Goal: Task Accomplishment & Management: Use online tool/utility

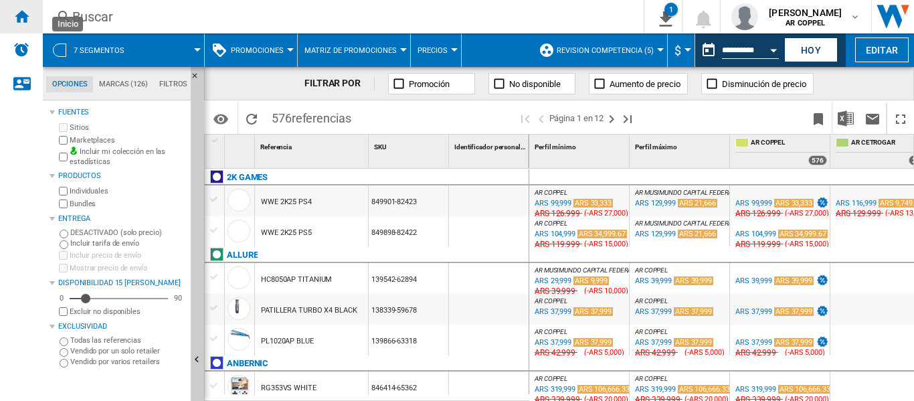
click at [18, 18] on ng-md-icon "Inicio" at bounding box center [21, 16] width 16 height 16
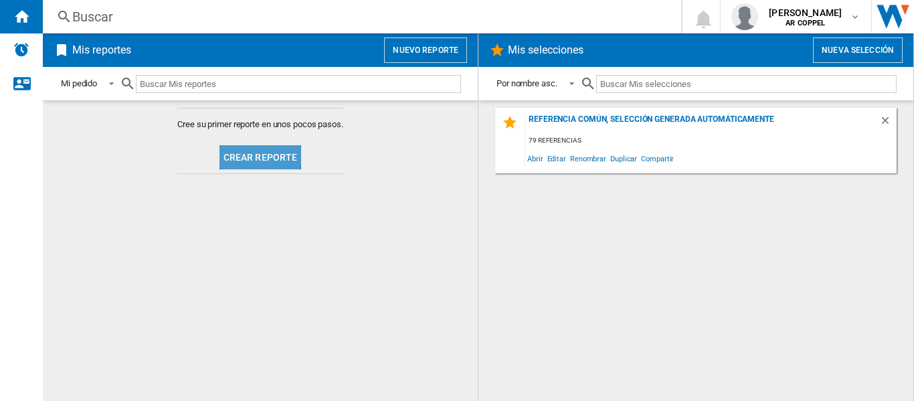
click at [243, 156] on button "Crear reporte" at bounding box center [261, 157] width 82 height 24
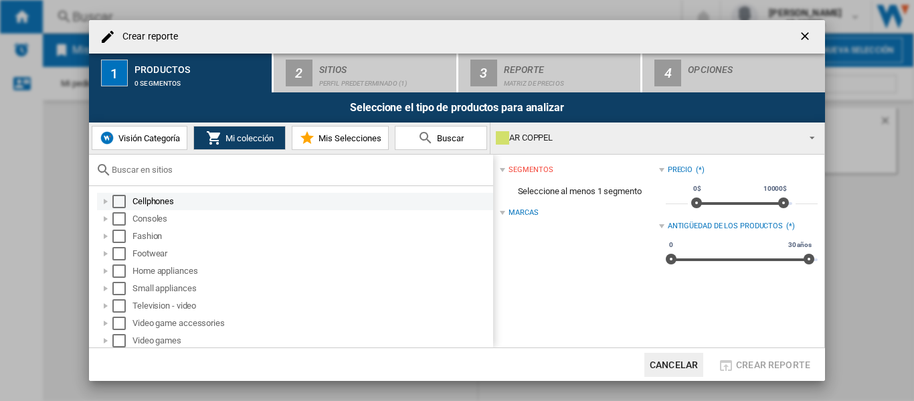
click at [115, 204] on div "Select" at bounding box center [118, 201] width 13 height 13
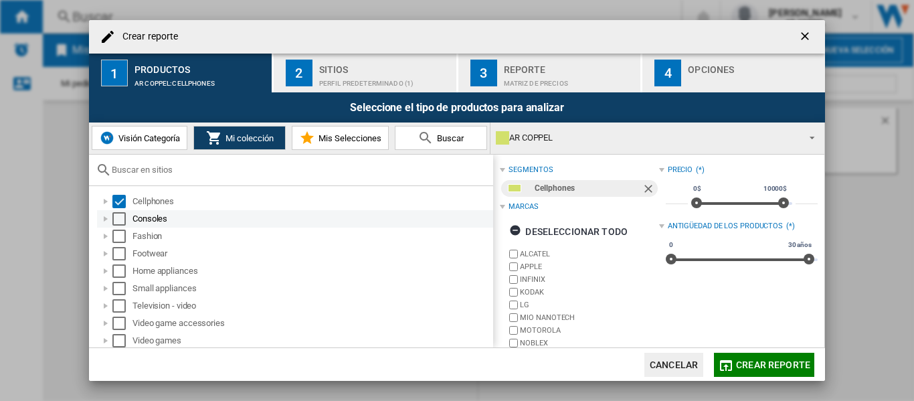
click at [120, 219] on div "Select" at bounding box center [118, 218] width 13 height 13
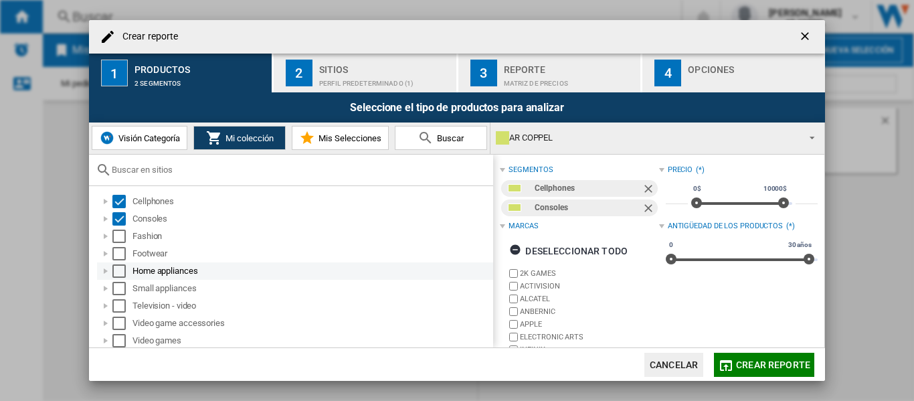
click at [120, 272] on div "Select" at bounding box center [118, 270] width 13 height 13
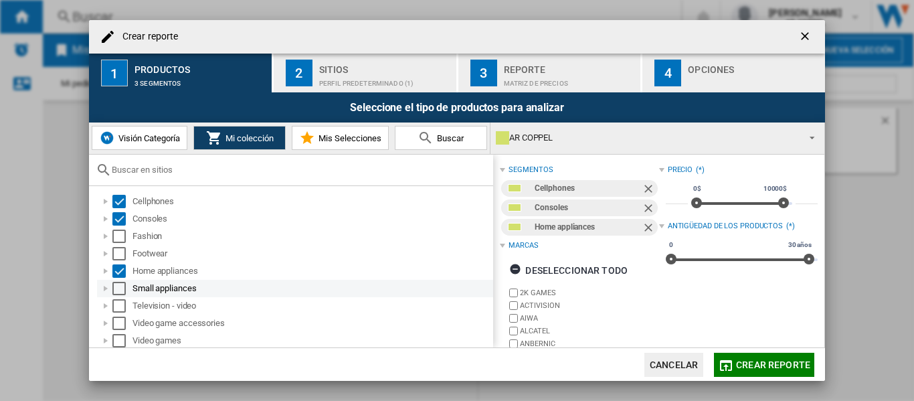
click at [121, 287] on div "Select" at bounding box center [118, 288] width 13 height 13
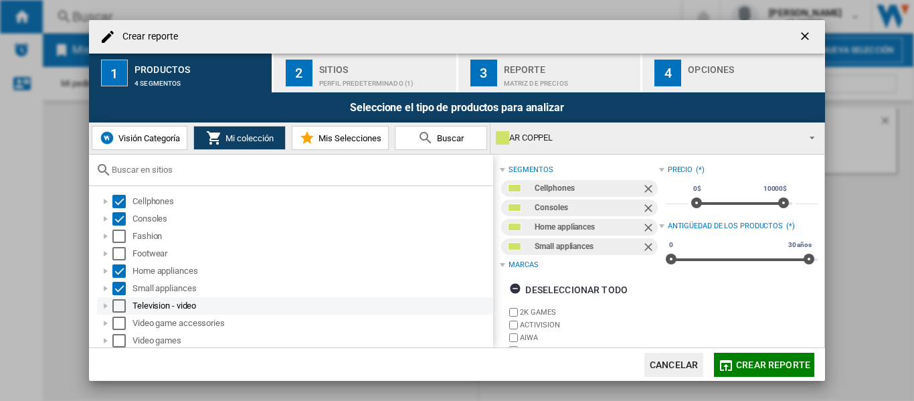
click at [118, 306] on div "Select" at bounding box center [118, 305] width 13 height 13
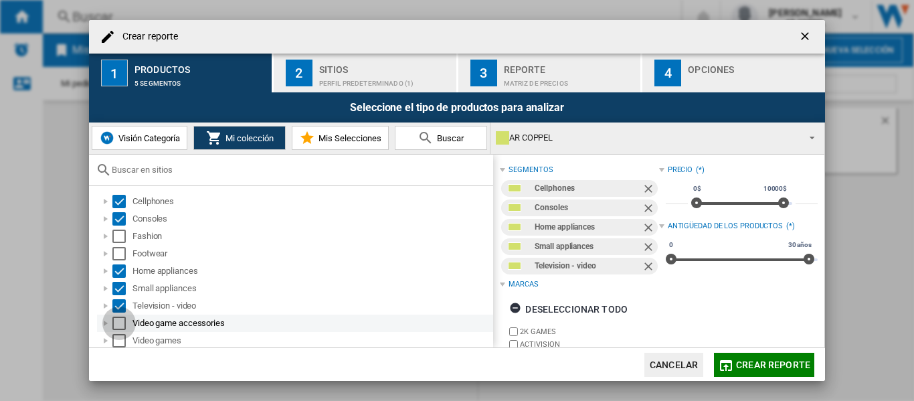
click at [119, 321] on div "Select" at bounding box center [118, 323] width 13 height 13
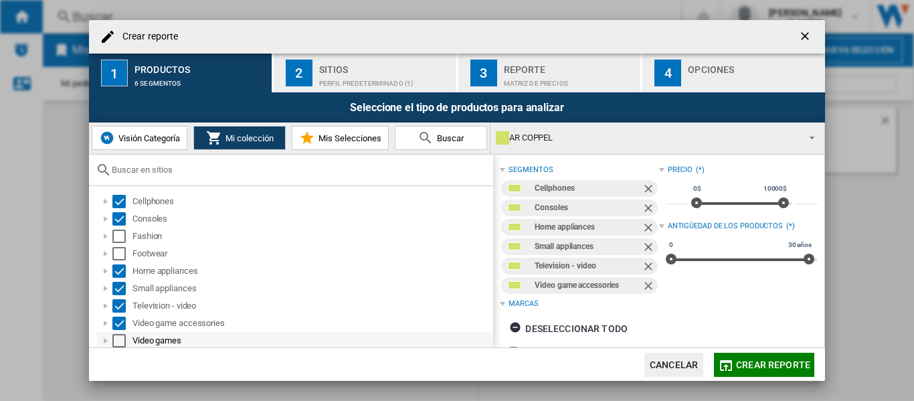
click at [120, 341] on div "Select" at bounding box center [118, 340] width 13 height 13
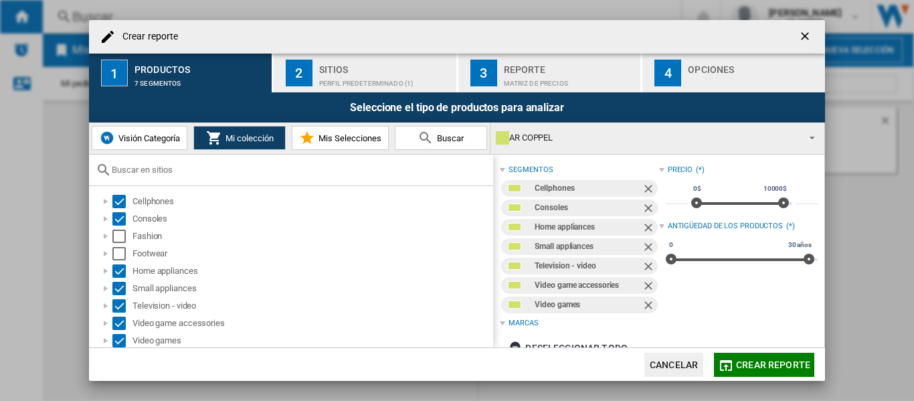
click at [341, 78] on div "Perfil predeterminado (1)" at bounding box center [385, 80] width 132 height 14
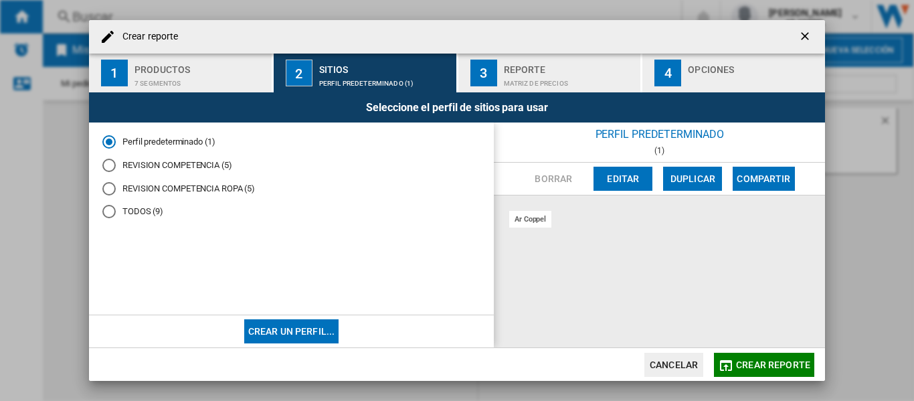
click at [110, 171] on div "REVISION COMPETENCIA (5)" at bounding box center [108, 165] width 13 height 13
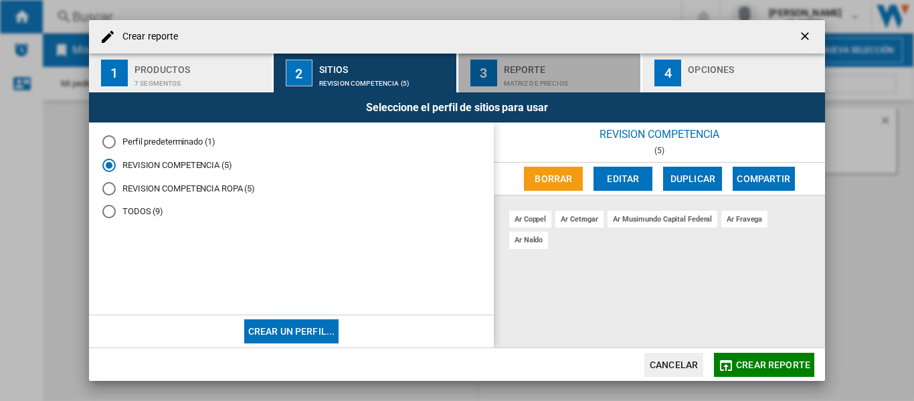
click at [522, 77] on div "Matriz de precios" at bounding box center [570, 80] width 132 height 14
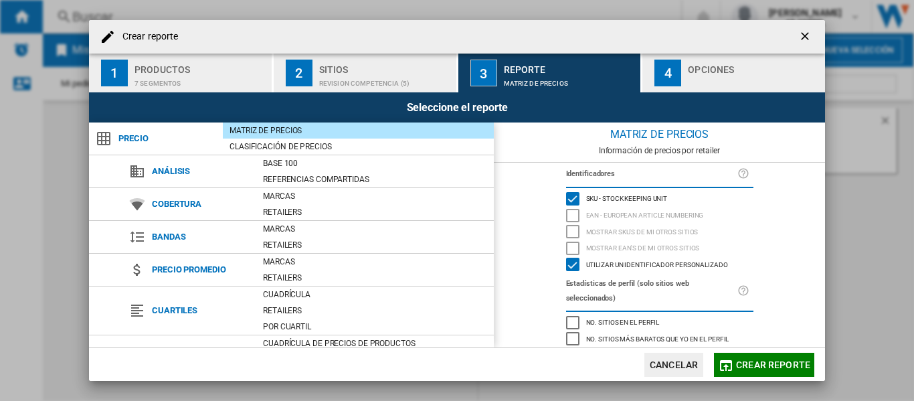
click at [705, 73] on div "button" at bounding box center [754, 80] width 132 height 14
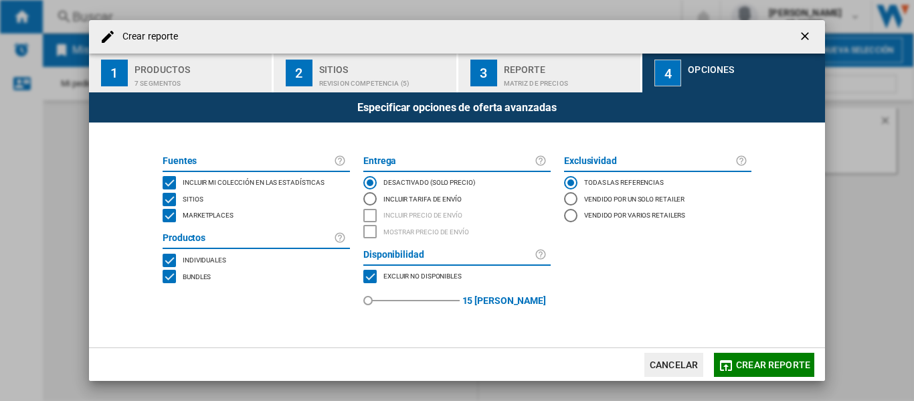
click at [167, 218] on div "MARKETPLACES" at bounding box center [169, 215] width 13 height 13
click at [766, 359] on span "Crear reporte" at bounding box center [773, 364] width 74 height 11
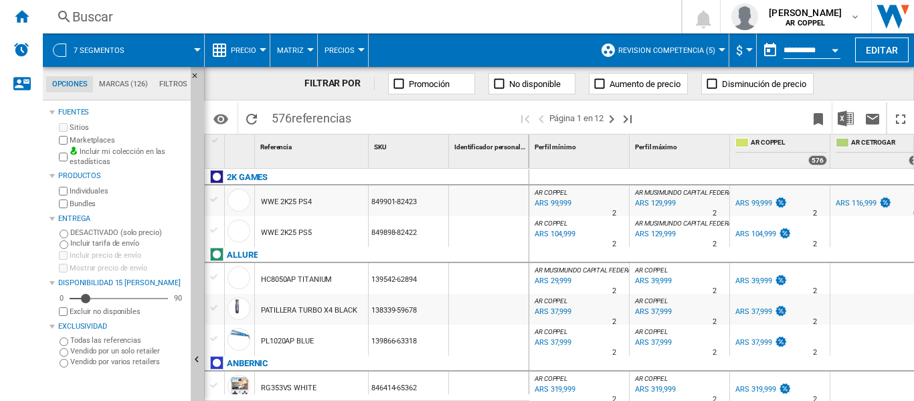
click at [263, 50] on div at bounding box center [263, 49] width 7 height 3
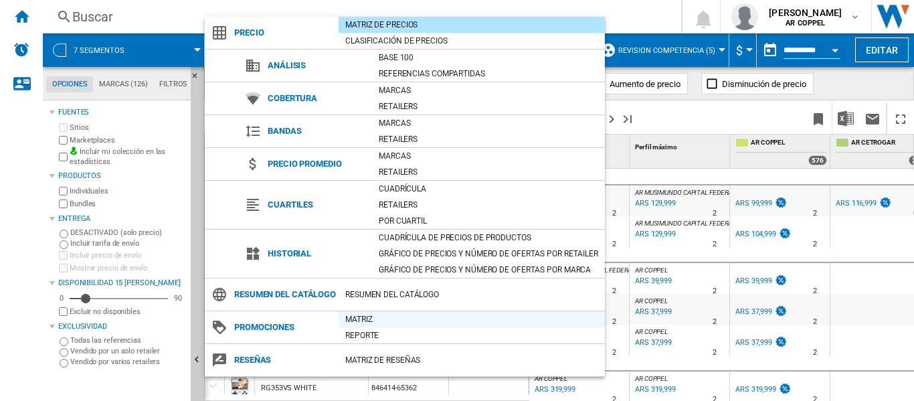
click at [383, 326] on div "Matriz" at bounding box center [472, 319] width 266 height 13
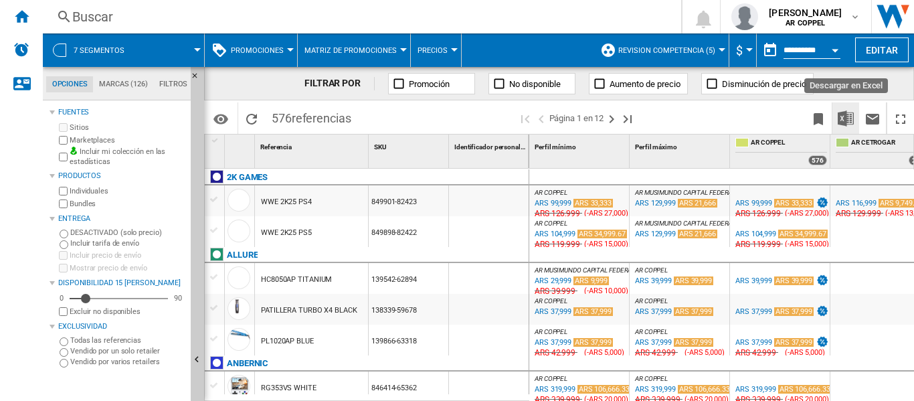
click at [856, 118] on button "Descargar en Excel" at bounding box center [846, 117] width 27 height 31
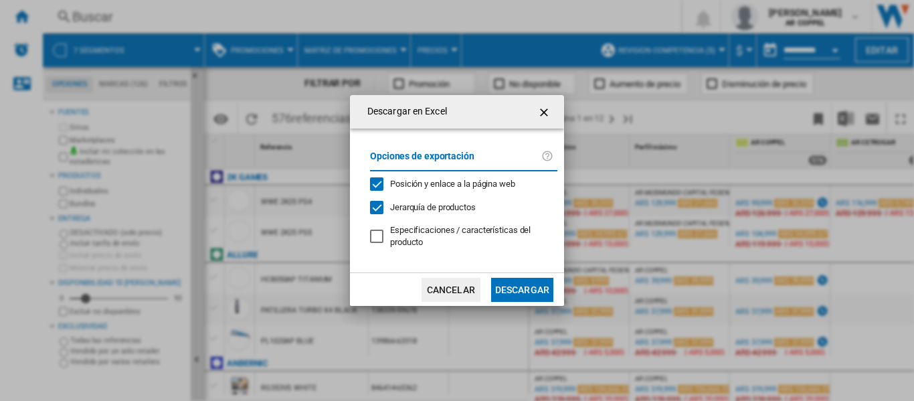
click at [0, 278] on div "Descargar en Excel Opciones de exportación Posición y enlace a la página web Je…" at bounding box center [457, 200] width 914 height 401
click at [548, 112] on ng-md-icon "getI18NText('BUTTONS.CLOSE_DIALOG')" at bounding box center [546, 112] width 16 height 16
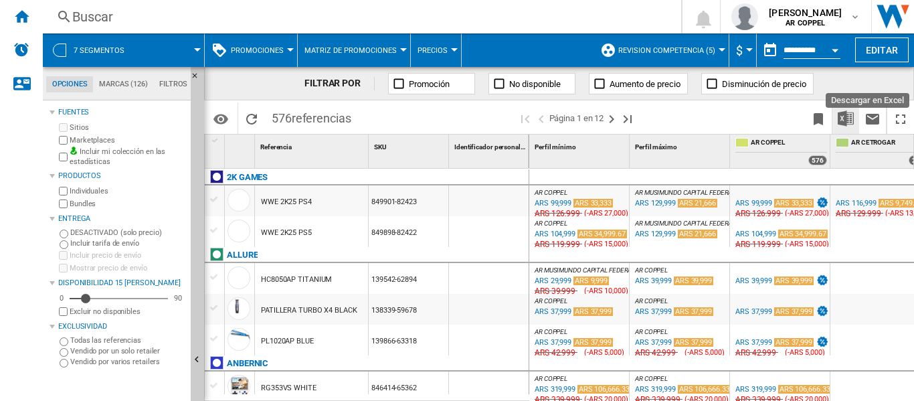
click at [843, 123] on img "Descargar en Excel" at bounding box center [846, 118] width 16 height 16
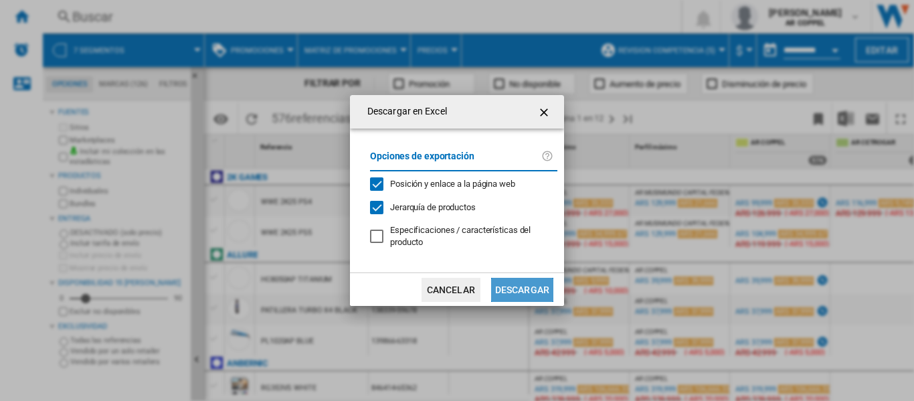
click at [521, 290] on button "Descargar" at bounding box center [522, 290] width 62 height 24
